Goal: Task Accomplishment & Management: Manage account settings

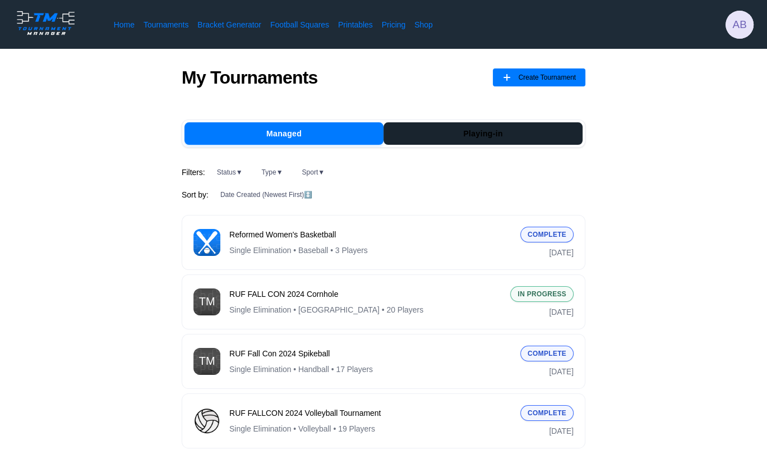
click at [488, 133] on button "Playing-in" at bounding box center [483, 133] width 199 height 22
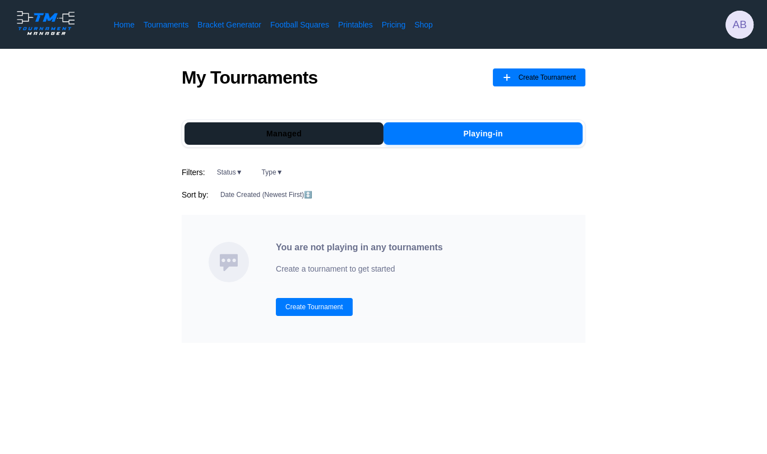
click at [339, 132] on button "Managed" at bounding box center [283, 133] width 199 height 22
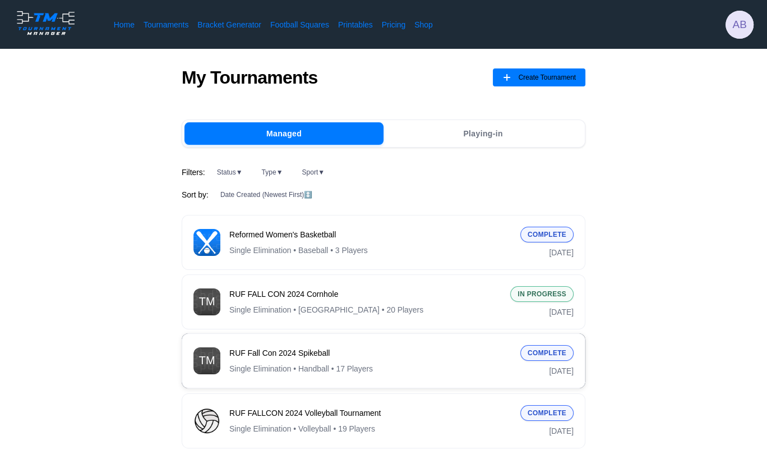
scroll to position [24, 0]
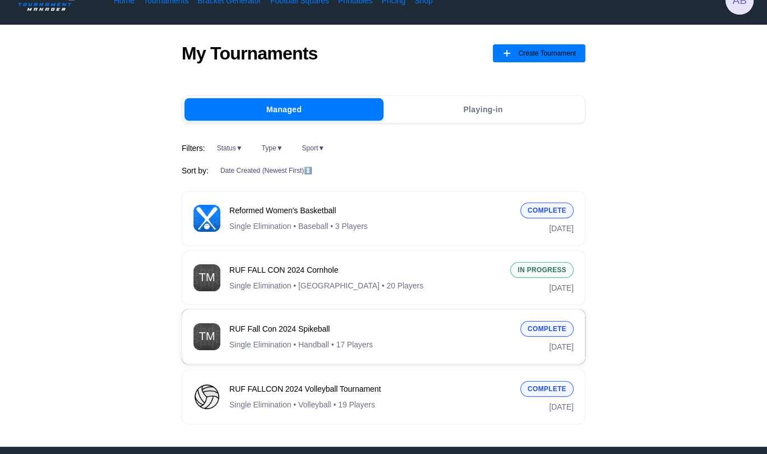
click at [338, 343] on span "Single Elimination • Handball • 17 Players" at bounding box center [301, 344] width 144 height 11
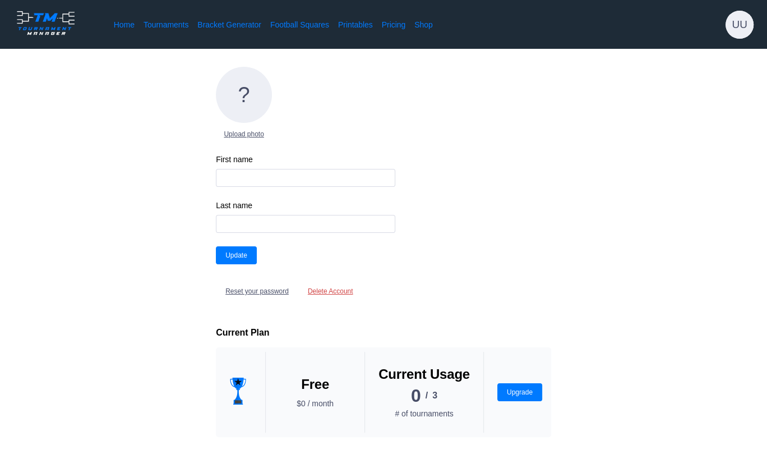
type input "alise"
type input "berrojo"
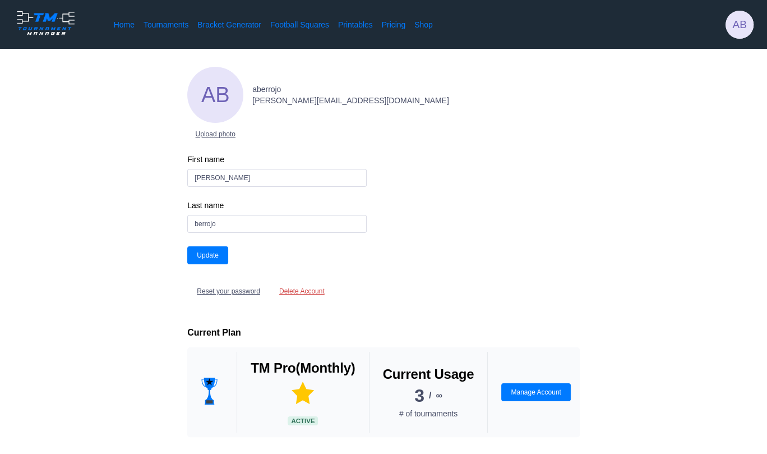
click at [449, 312] on div "AB Upload photo aberrojo alise.berrojo@ruf.org First name alise Last name berro…" at bounding box center [383, 349] width 393 height 565
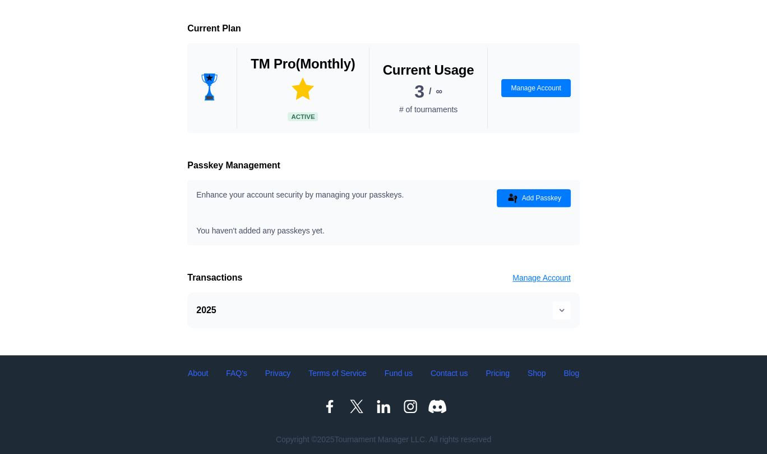
scroll to position [292, 0]
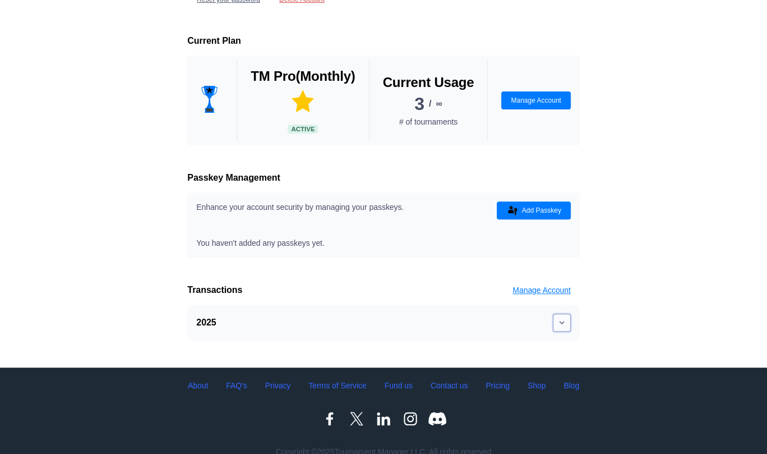
click at [563, 327] on button at bounding box center [562, 322] width 18 height 18
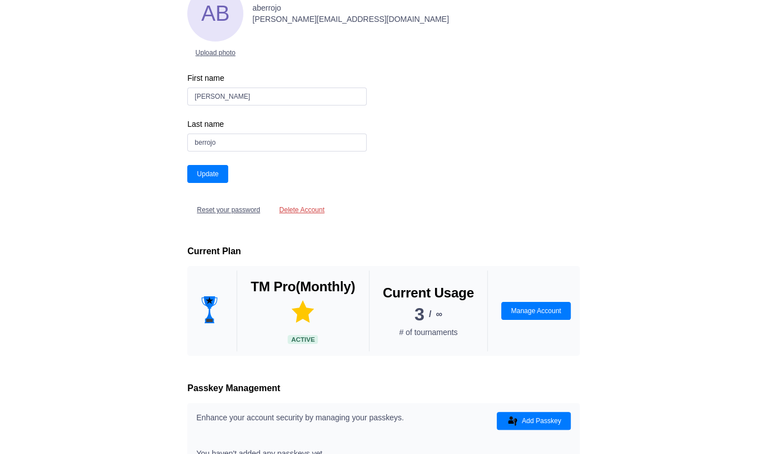
scroll to position [0, 0]
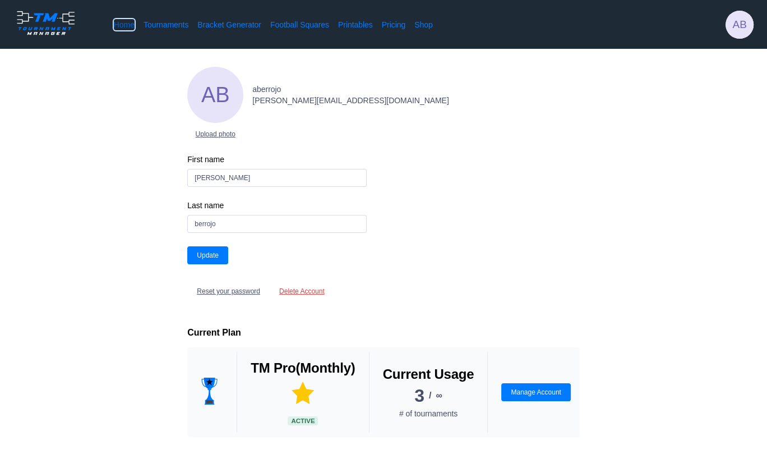
click at [129, 19] on link "Home" at bounding box center [124, 24] width 21 height 11
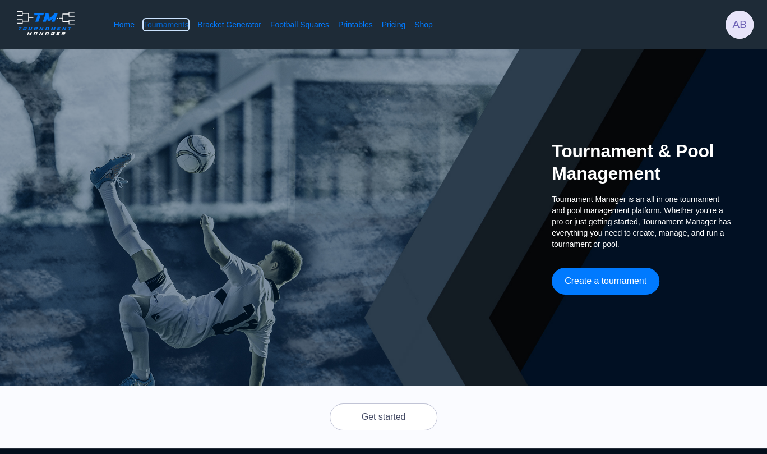
click at [153, 22] on link "Tournaments" at bounding box center [166, 24] width 45 height 11
